Goal: Check status: Check status

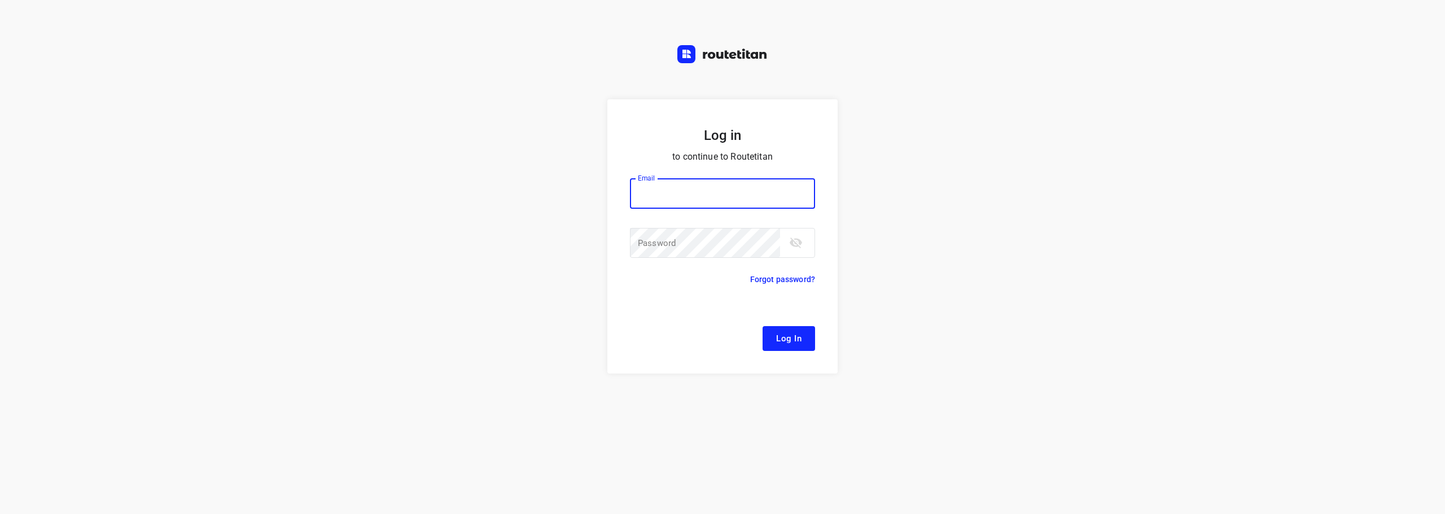
click at [722, 195] on input "email" at bounding box center [722, 193] width 185 height 30
type input "[EMAIL_ADDRESS][DOMAIN_NAME]"
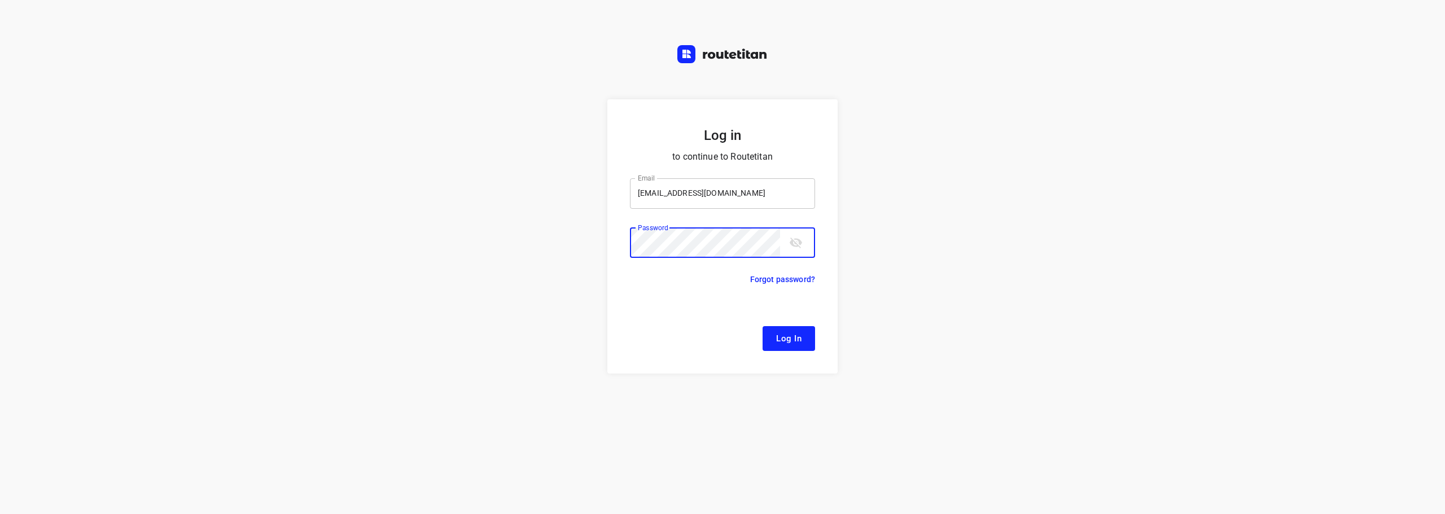
click at [763, 326] on button "Log In" at bounding box center [789, 338] width 52 height 25
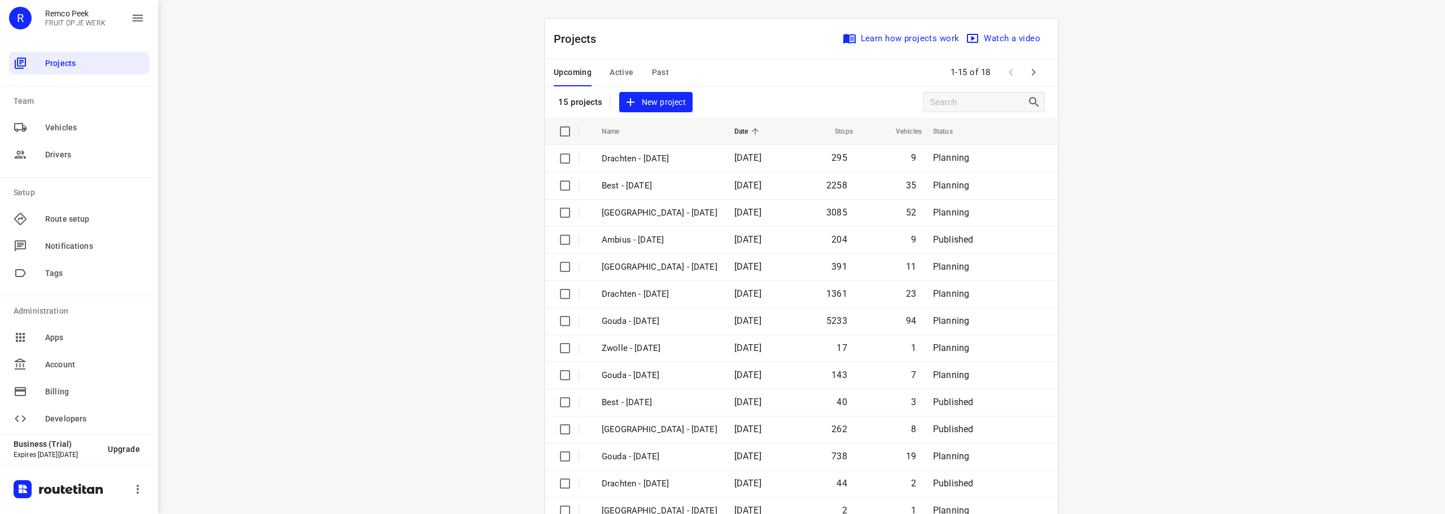
click at [655, 68] on span "Past" at bounding box center [660, 72] width 17 height 14
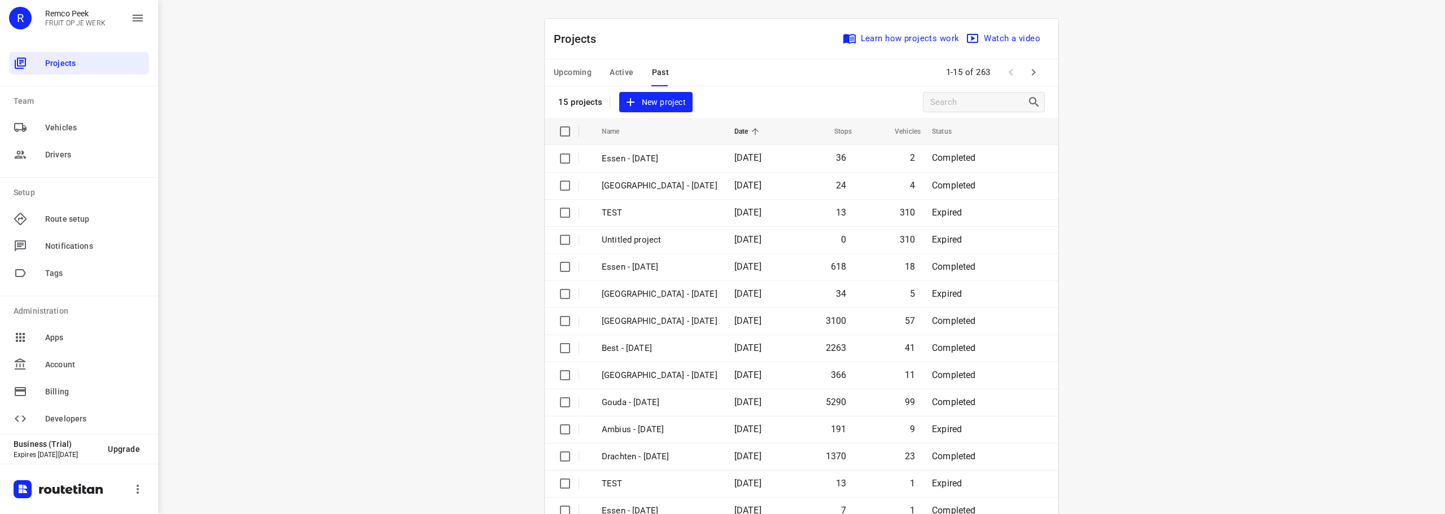
click at [624, 72] on span "Active" at bounding box center [622, 72] width 24 height 14
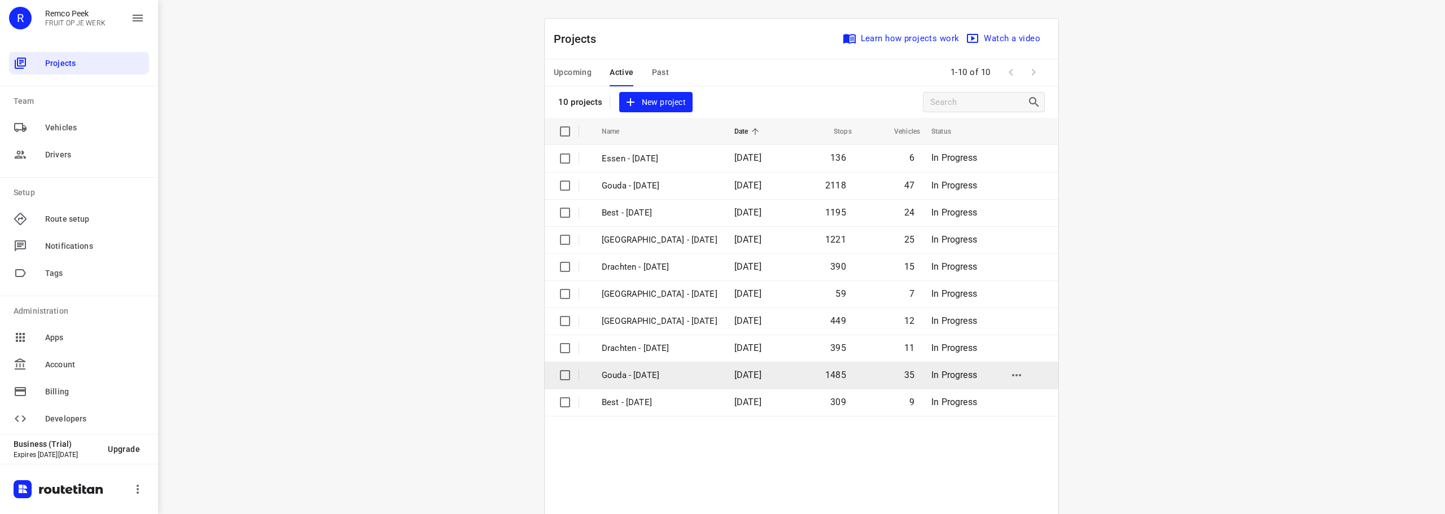
click at [667, 382] on p "Gouda - [DATE]" at bounding box center [660, 375] width 116 height 13
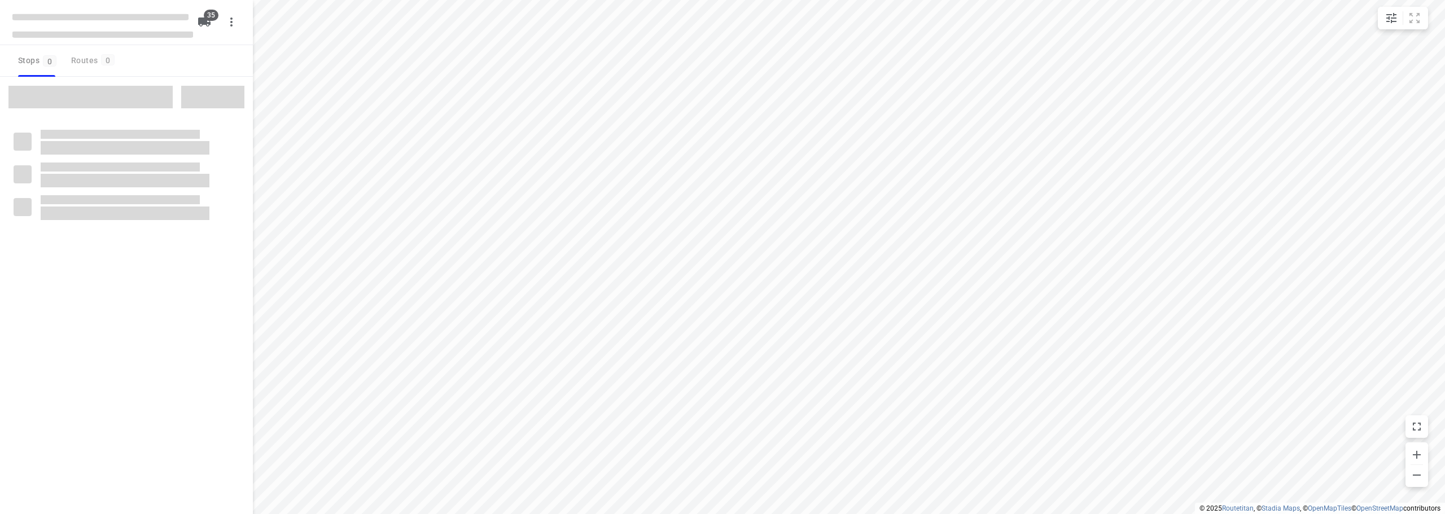
checkbox input "true"
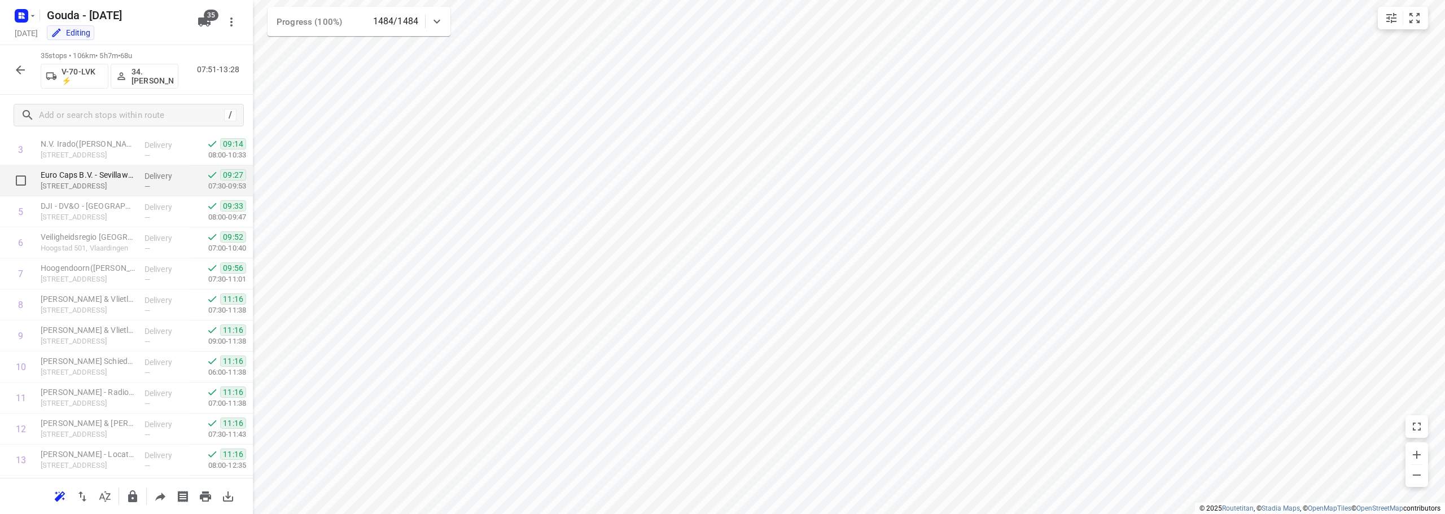
scroll to position [169, 0]
click at [32, 68] on div "34 stops • 208km • 7h27m • 57u V-18-HBG 49. [PERSON_NAME] 07:49-15:14" at bounding box center [126, 70] width 253 height 50
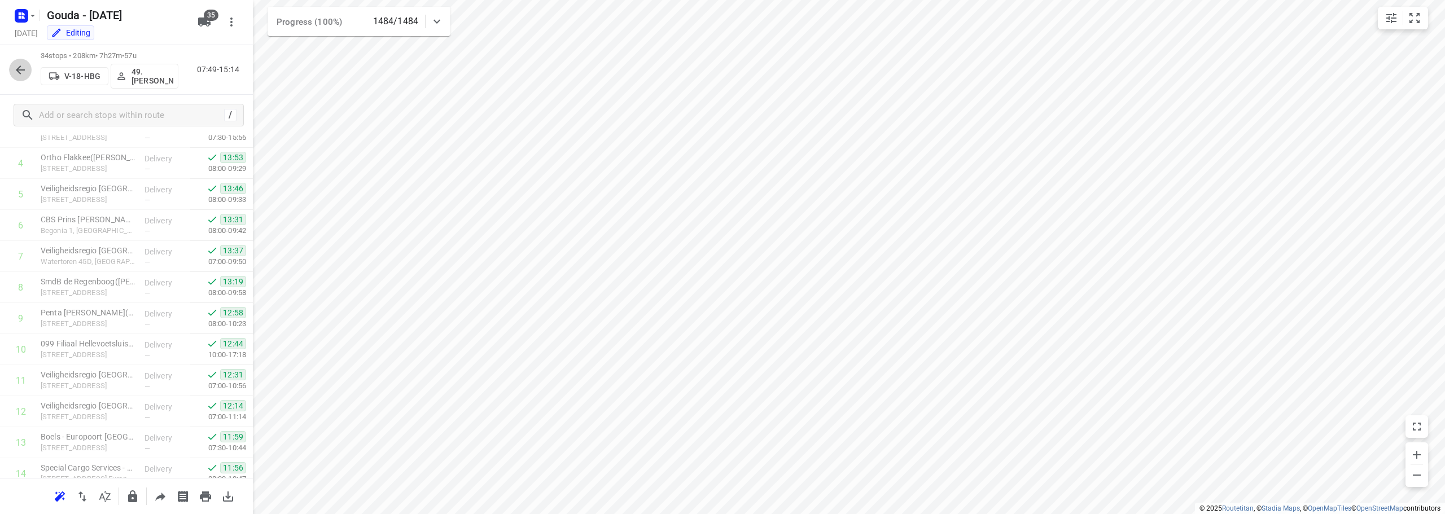
click at [24, 68] on icon "button" at bounding box center [21, 70] width 14 height 14
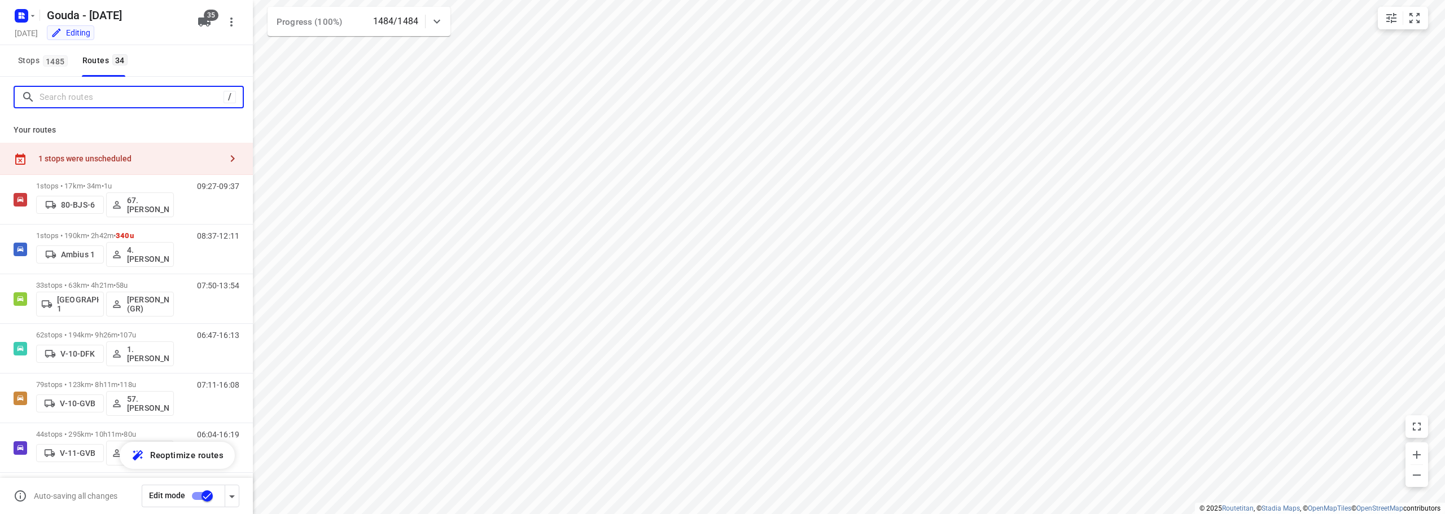
click at [76, 95] on input "Search routes" at bounding box center [132, 97] width 184 height 17
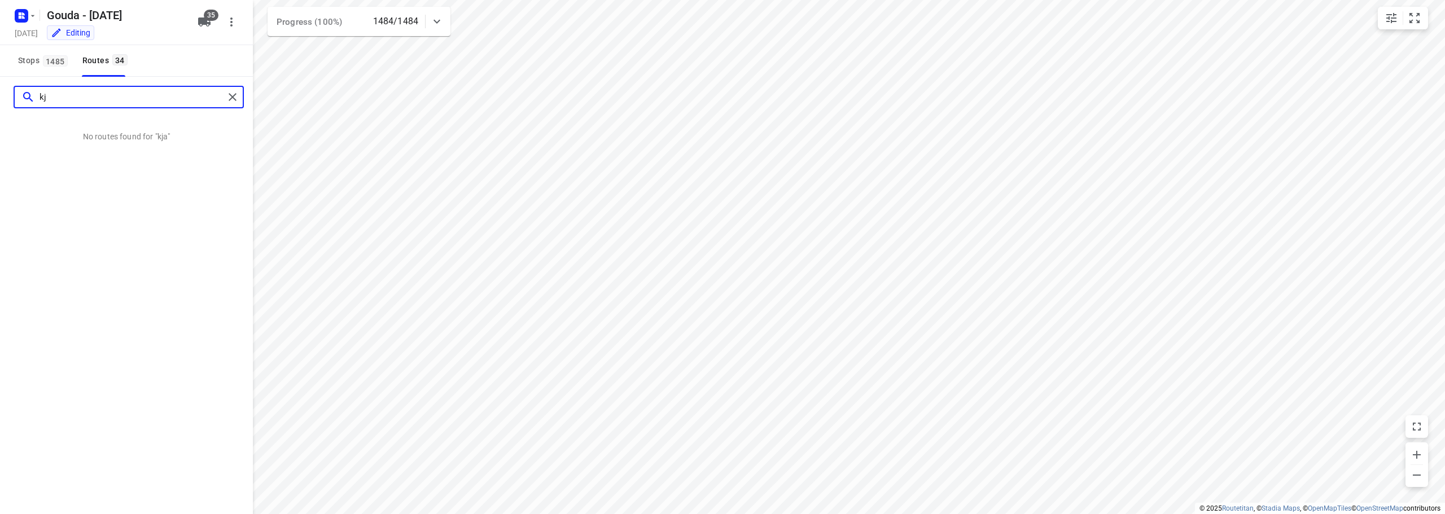
type input "k"
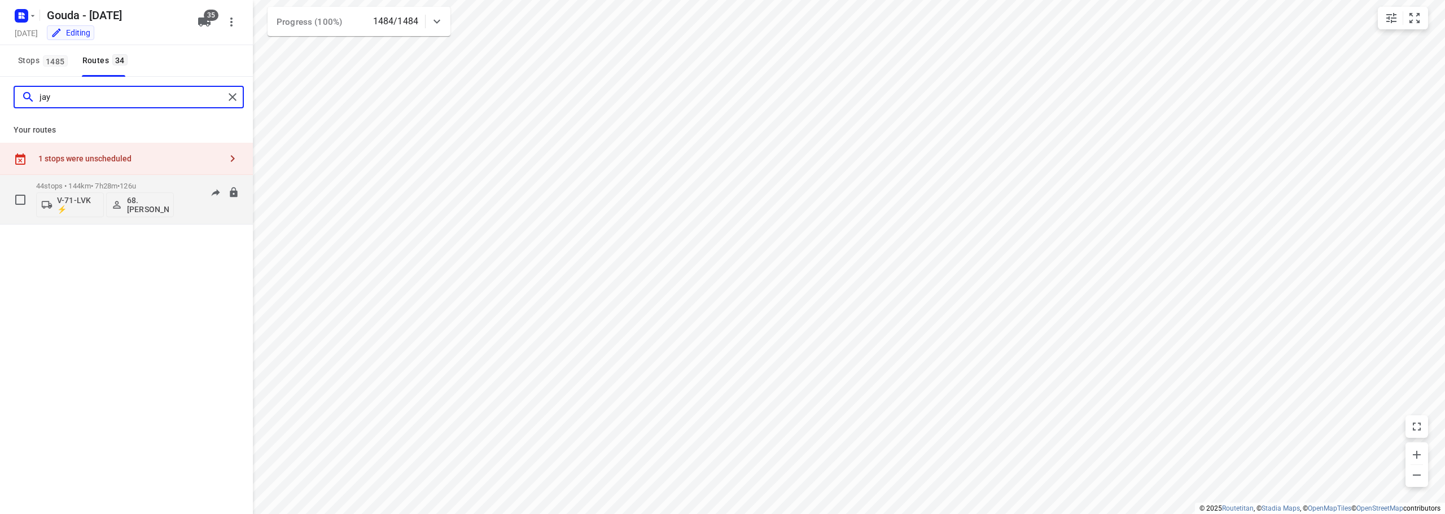
type input "jay"
click at [115, 181] on div "44 stops • 144km • 7h28m • 126u V-71-LVK ⚡ 68.[PERSON_NAME]" at bounding box center [105, 199] width 138 height 47
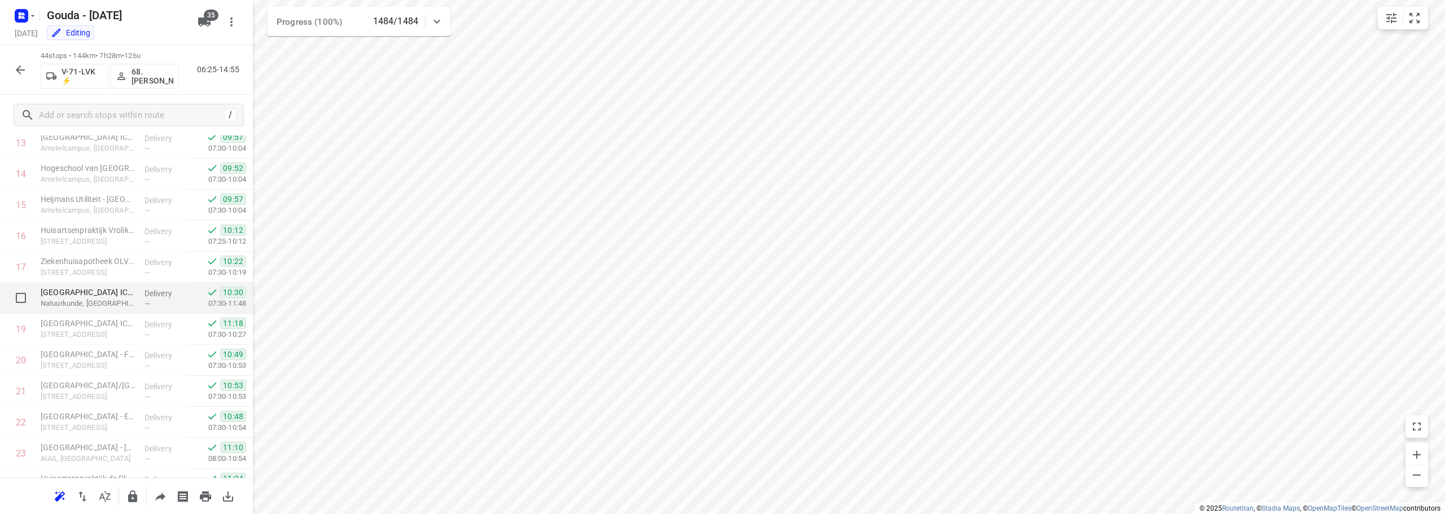
scroll to position [508, 0]
click at [1414, 14] on icon "small contained button group" at bounding box center [1415, 18] width 14 height 14
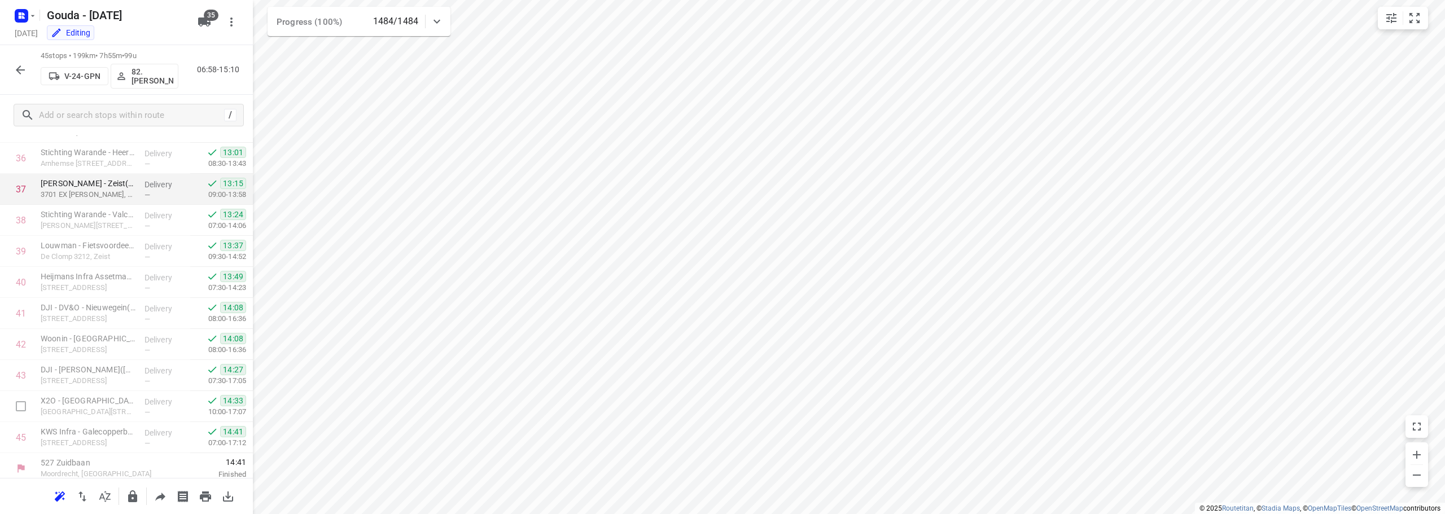
scroll to position [1174, 0]
click at [654, 0] on html "i © 2025 Routetitan , © Stadia Maps , © OpenMapTiles © OpenStreetMap contributo…" at bounding box center [722, 257] width 1445 height 514
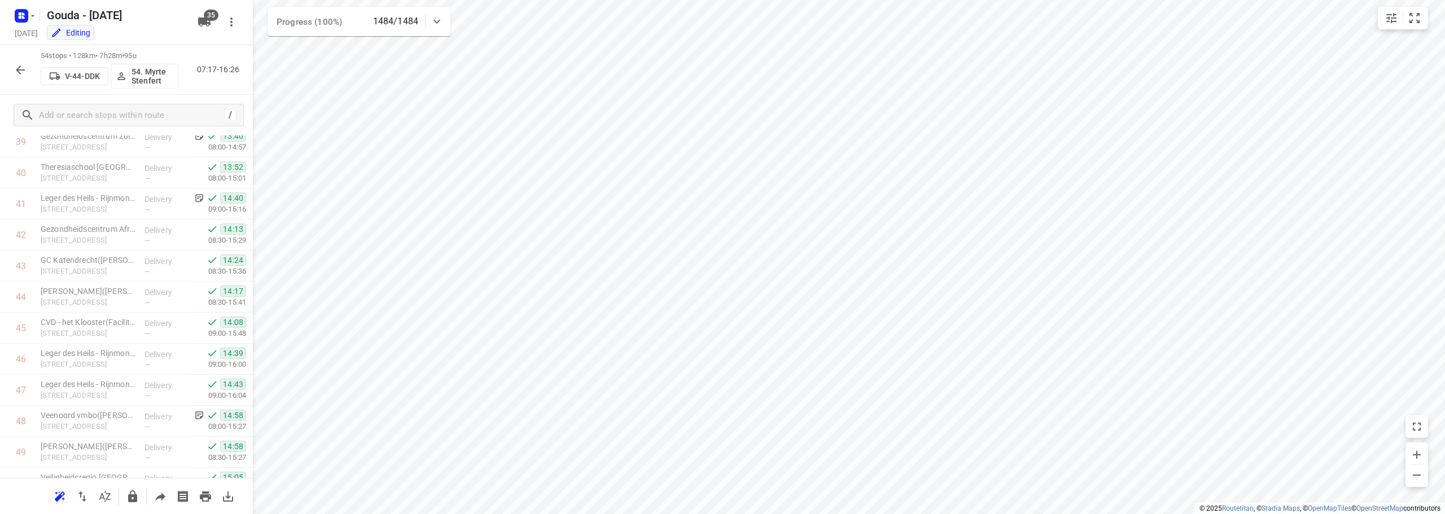
scroll to position [1453, 0]
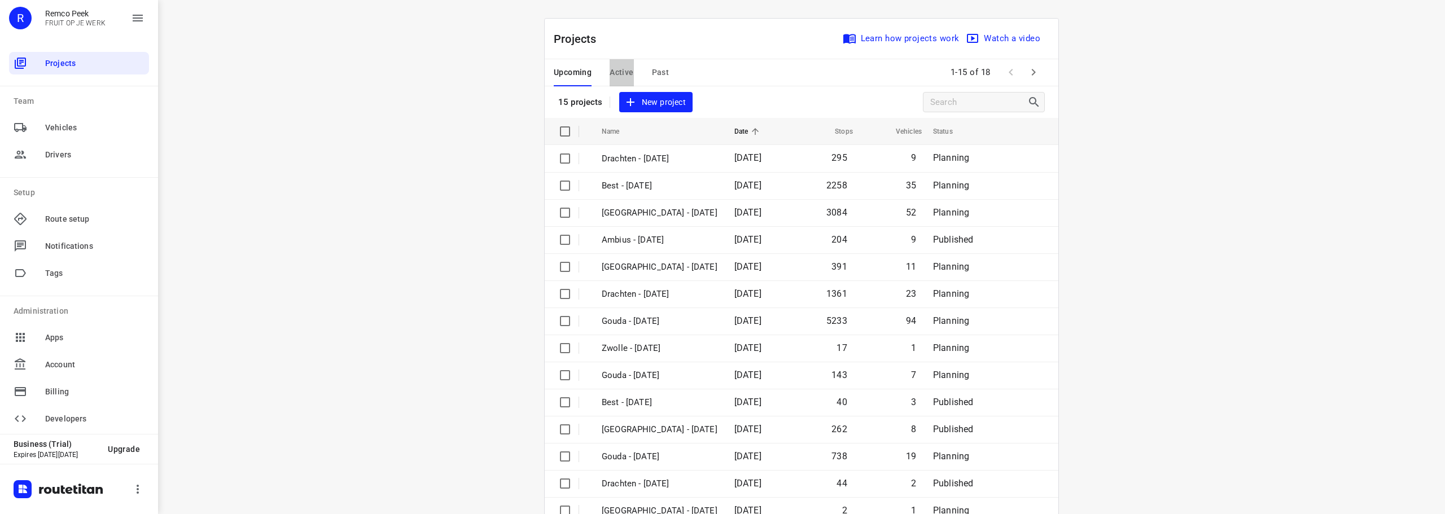
click at [626, 71] on span "Active" at bounding box center [622, 72] width 24 height 14
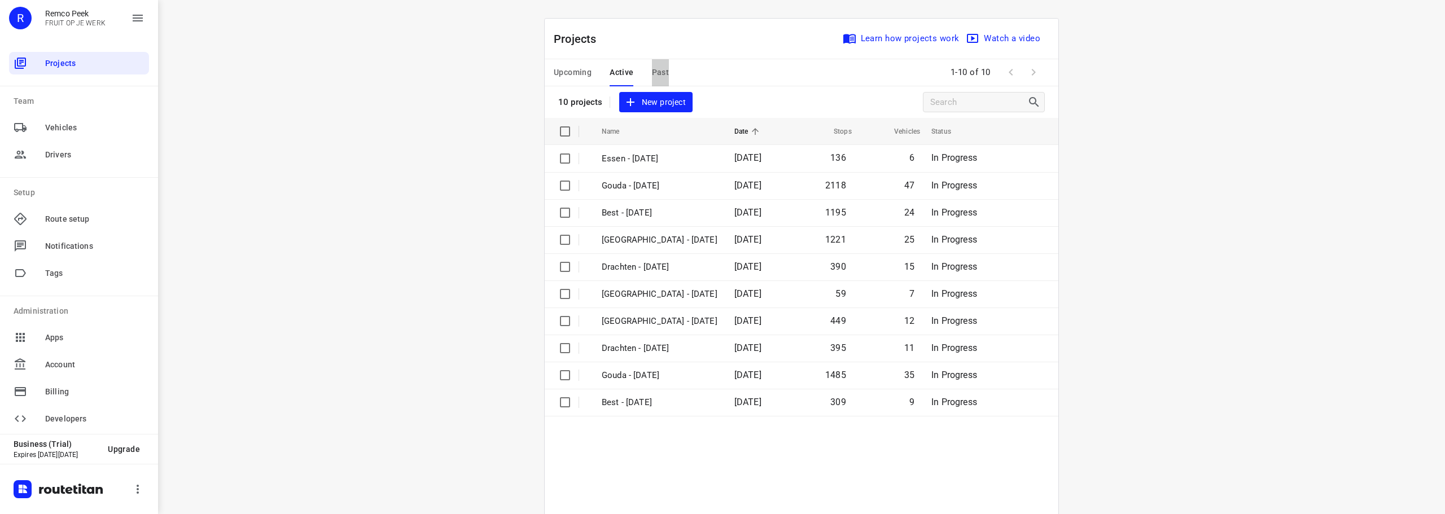
click at [657, 71] on span "Past" at bounding box center [660, 72] width 17 height 14
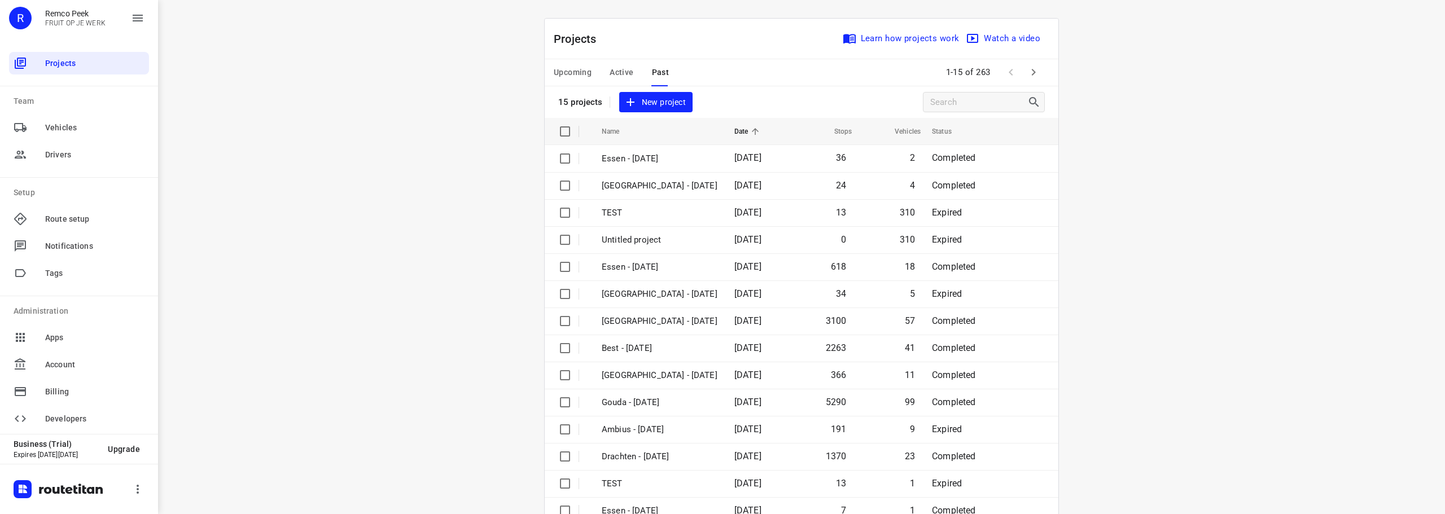
scroll to position [56, 0]
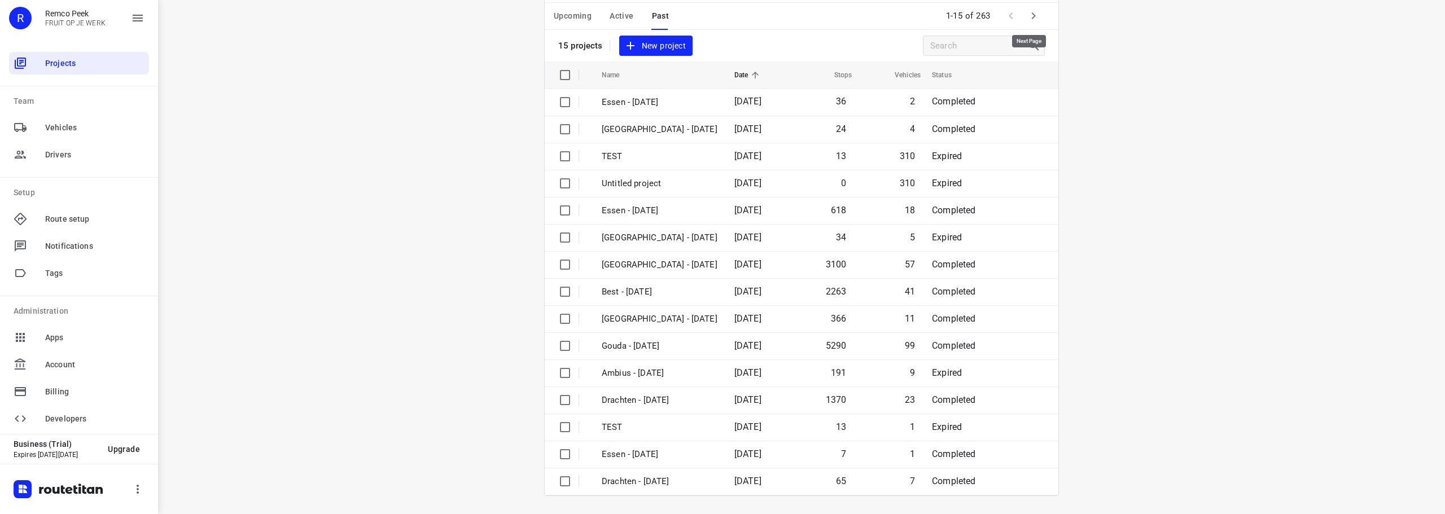
click at [1036, 18] on icon "button" at bounding box center [1034, 16] width 14 height 14
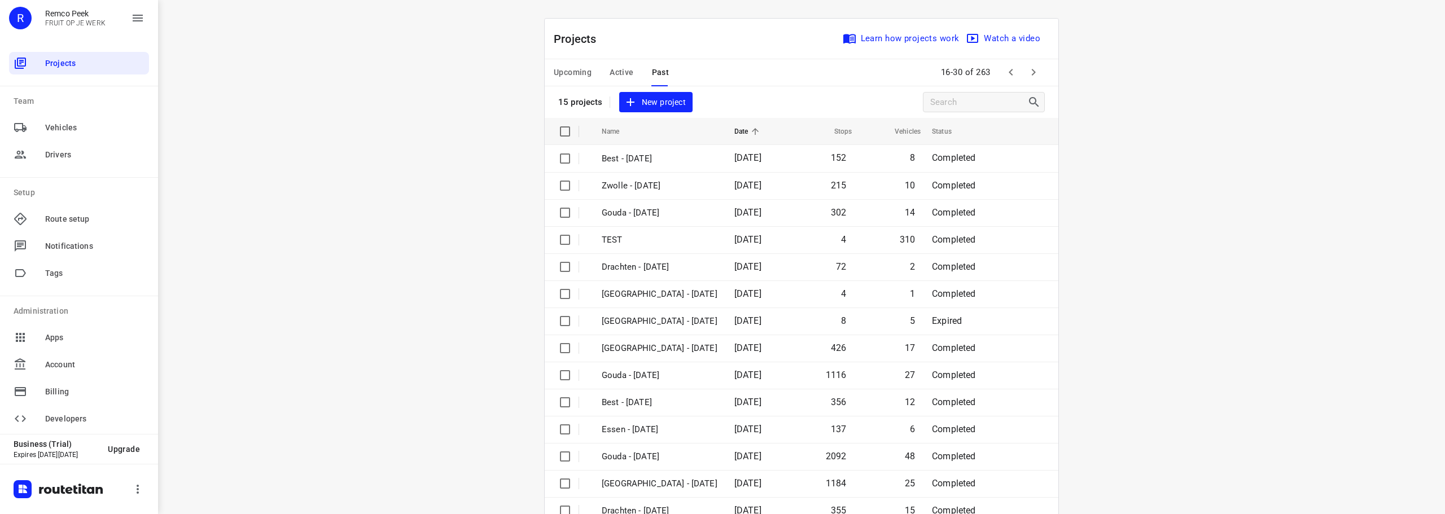
click at [577, 79] on span "Upcoming" at bounding box center [573, 72] width 38 height 14
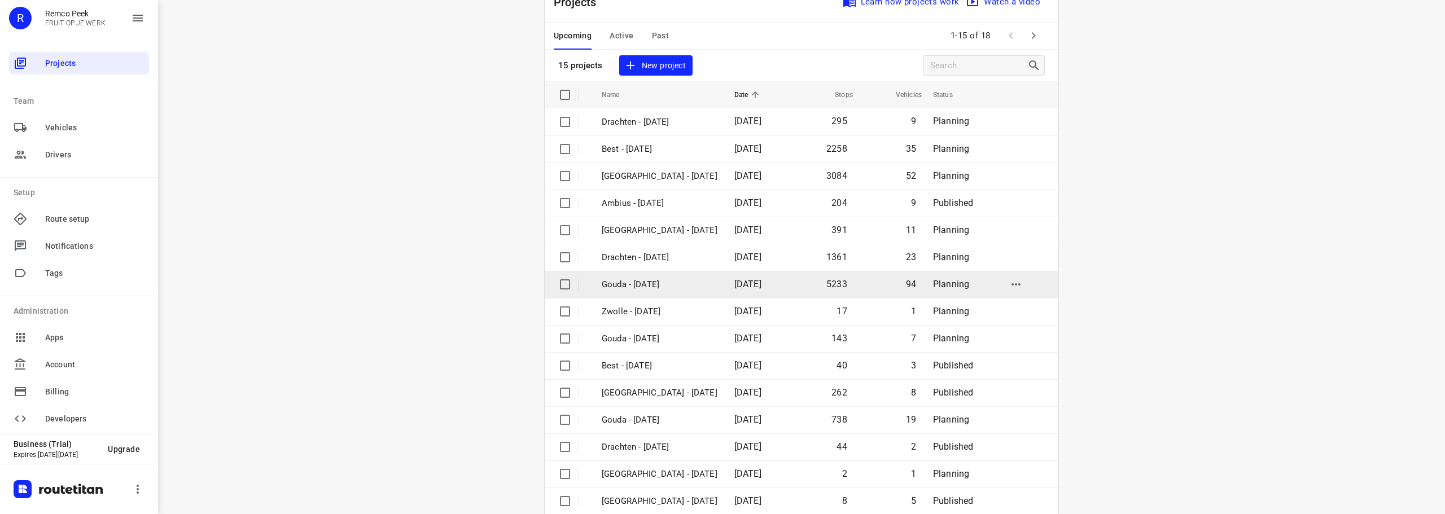
scroll to position [56, 0]
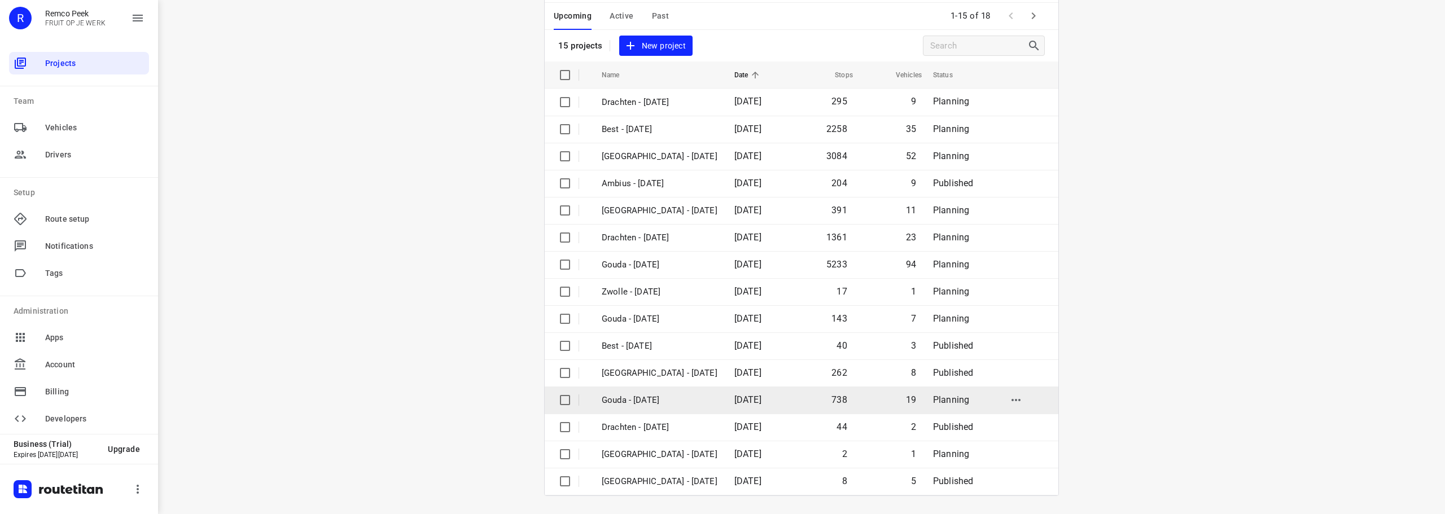
click at [682, 396] on p "Gouda - [DATE]" at bounding box center [660, 400] width 116 height 13
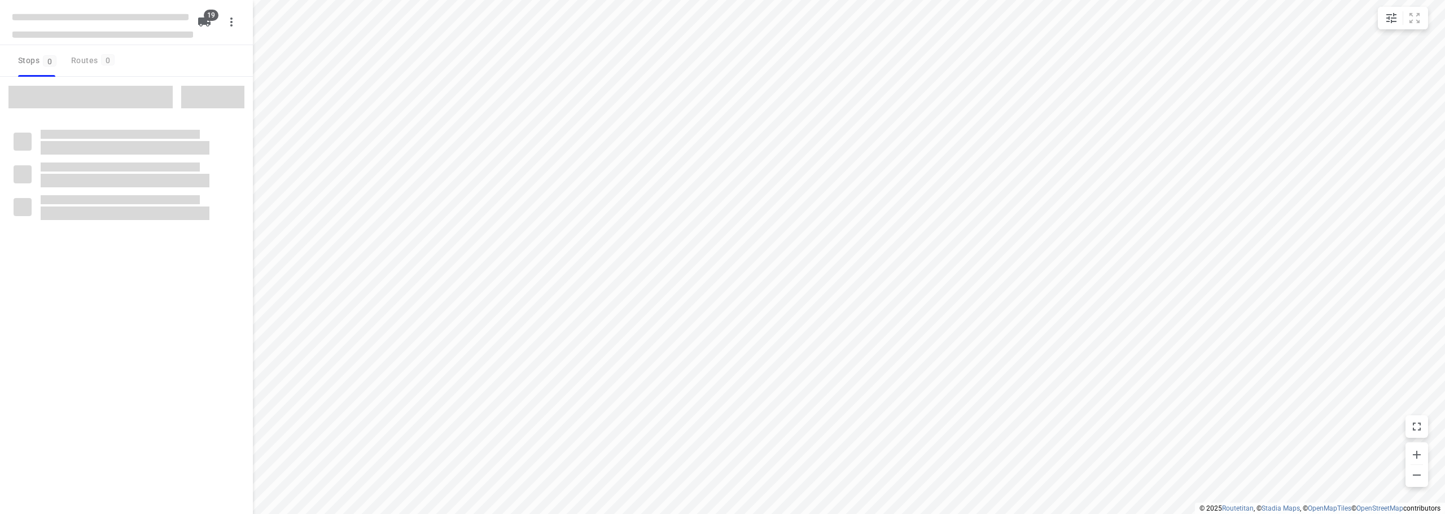
checkbox input "true"
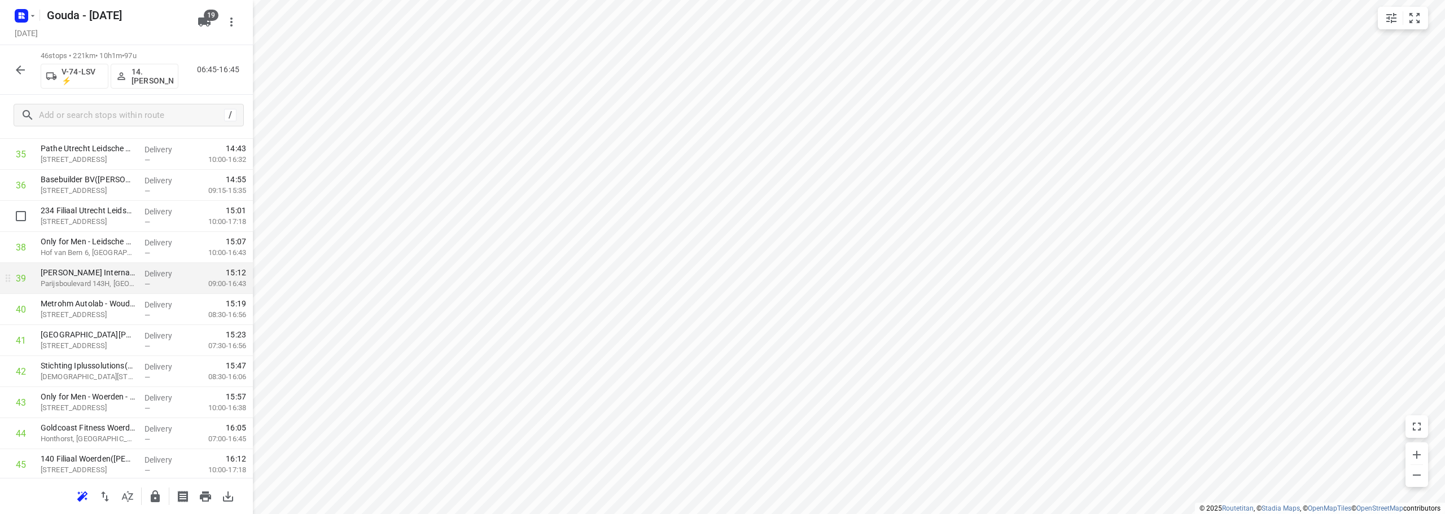
scroll to position [1173, 0]
click at [12, 68] on button "button" at bounding box center [20, 70] width 23 height 23
